Goal: Information Seeking & Learning: Learn about a topic

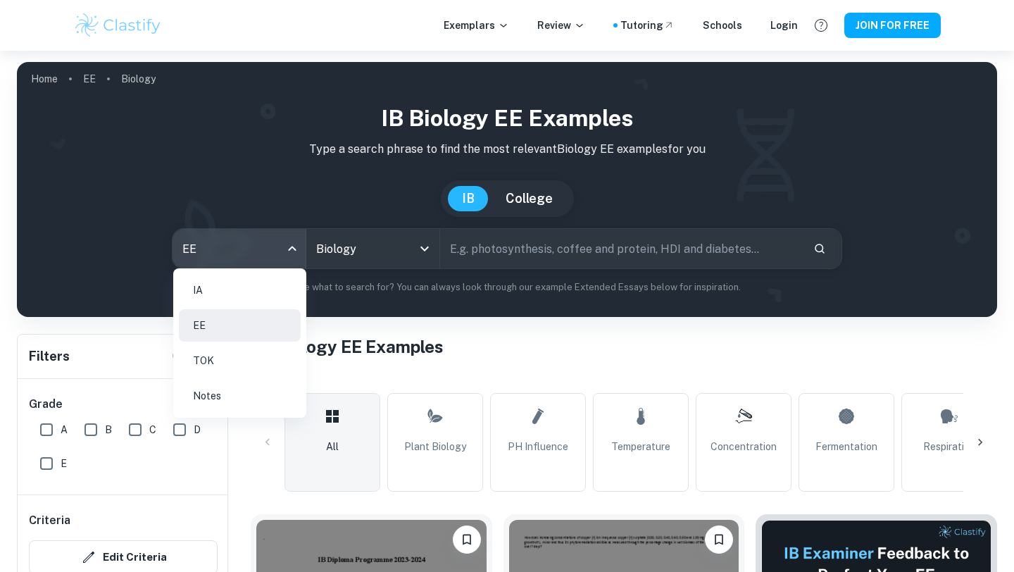
click at [233, 356] on li "TOK" at bounding box center [240, 360] width 122 height 32
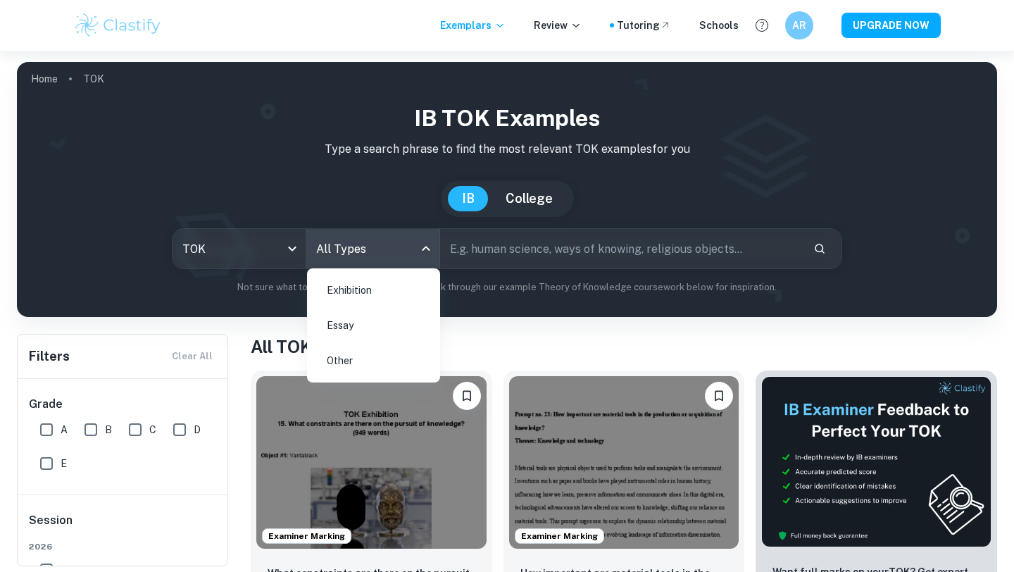
click at [376, 247] on body "We value your privacy We use cookies to enhance your browsing experience, serve…" at bounding box center [507, 337] width 1014 height 572
click at [379, 328] on li "Essay" at bounding box center [374, 325] width 122 height 32
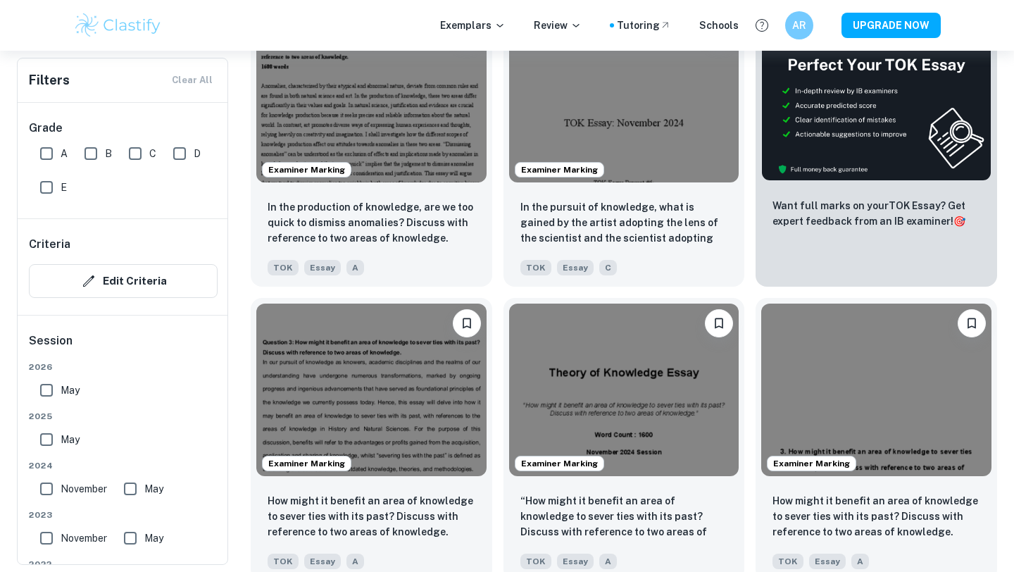
scroll to position [594, 0]
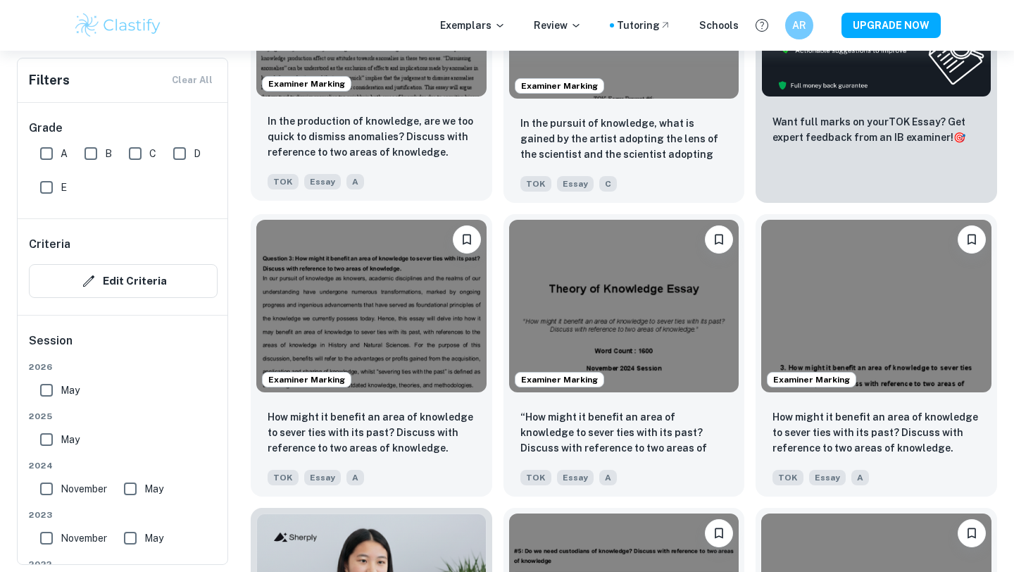
click at [410, 73] on img at bounding box center [371, 10] width 230 height 173
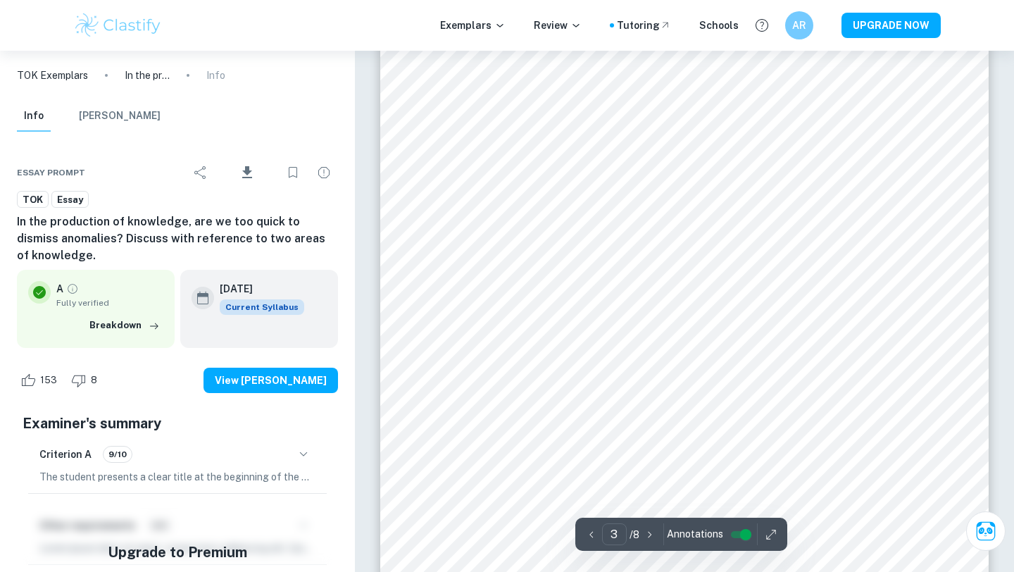
scroll to position [2087, 0]
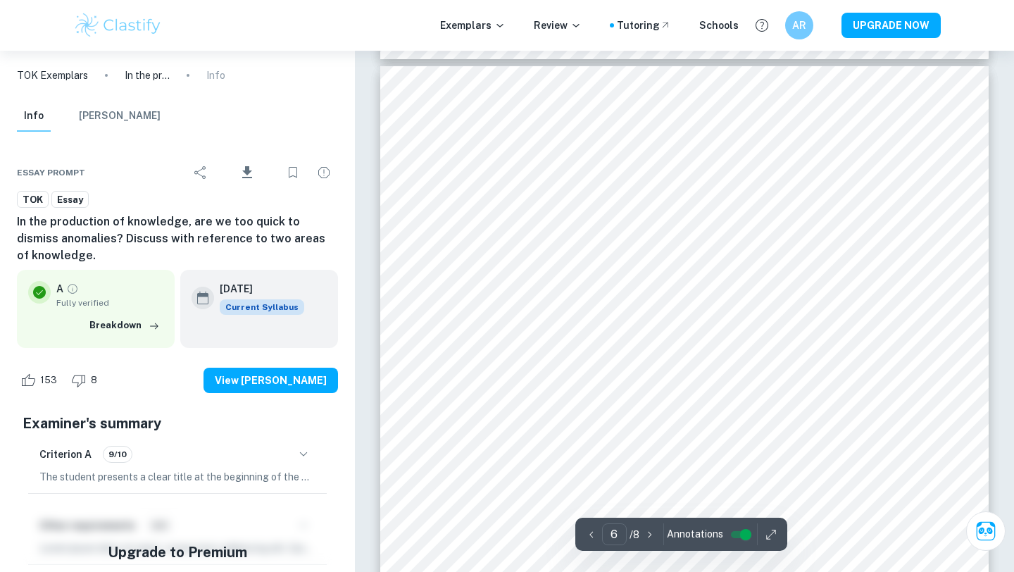
type input "5"
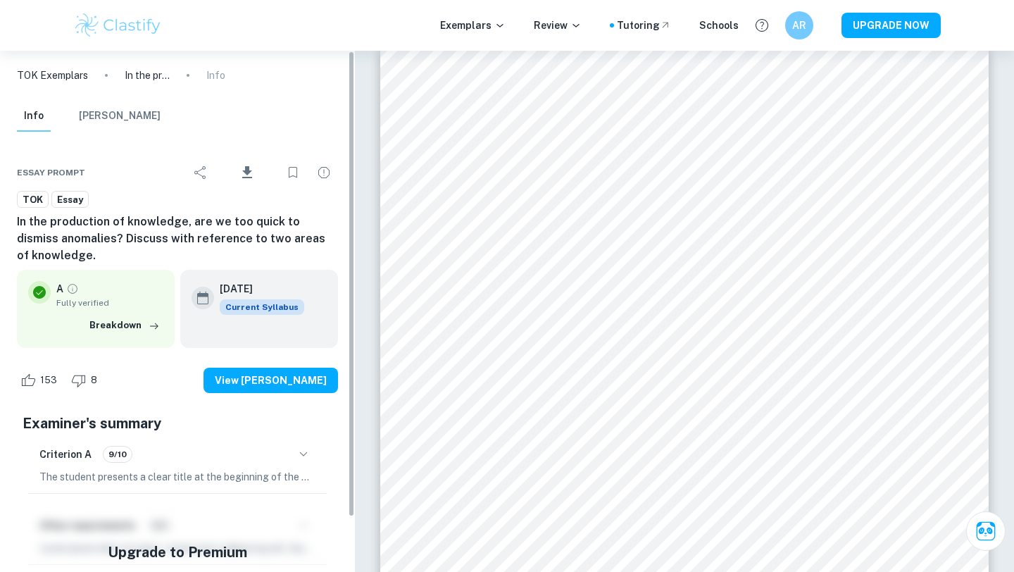
scroll to position [61, 0]
